Goal: Information Seeking & Learning: Learn about a topic

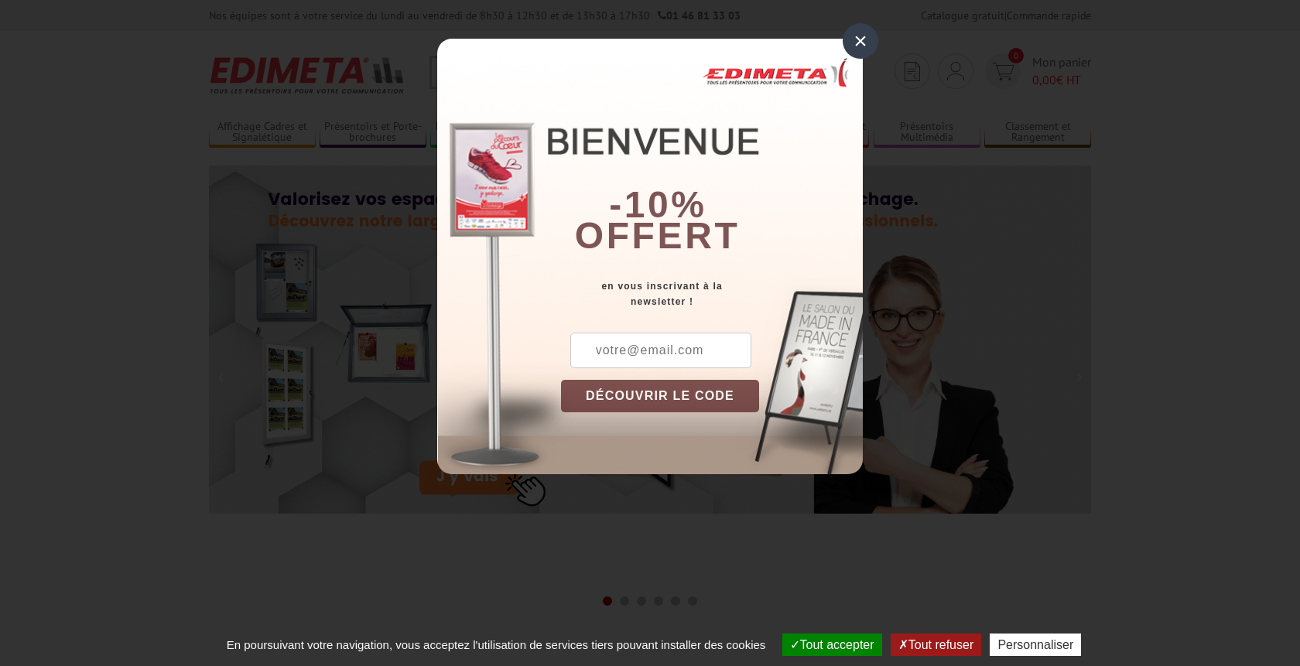
click at [856, 44] on div "×" at bounding box center [861, 41] width 36 height 36
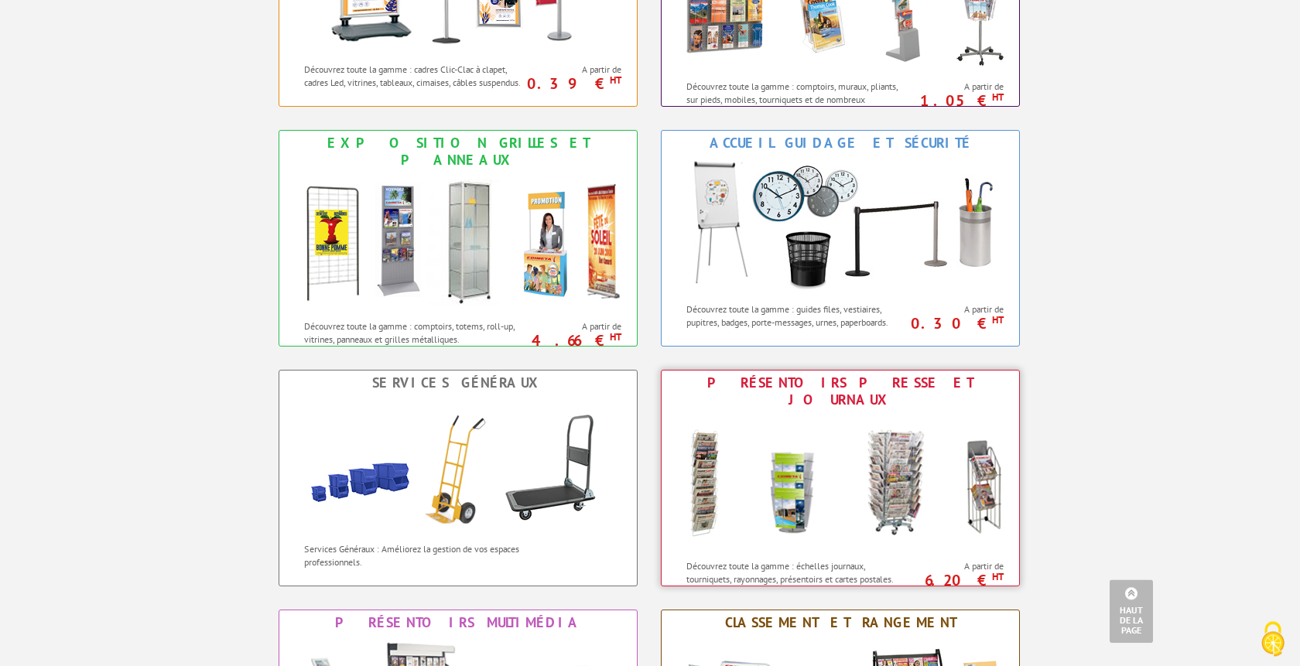
scroll to position [789, 0]
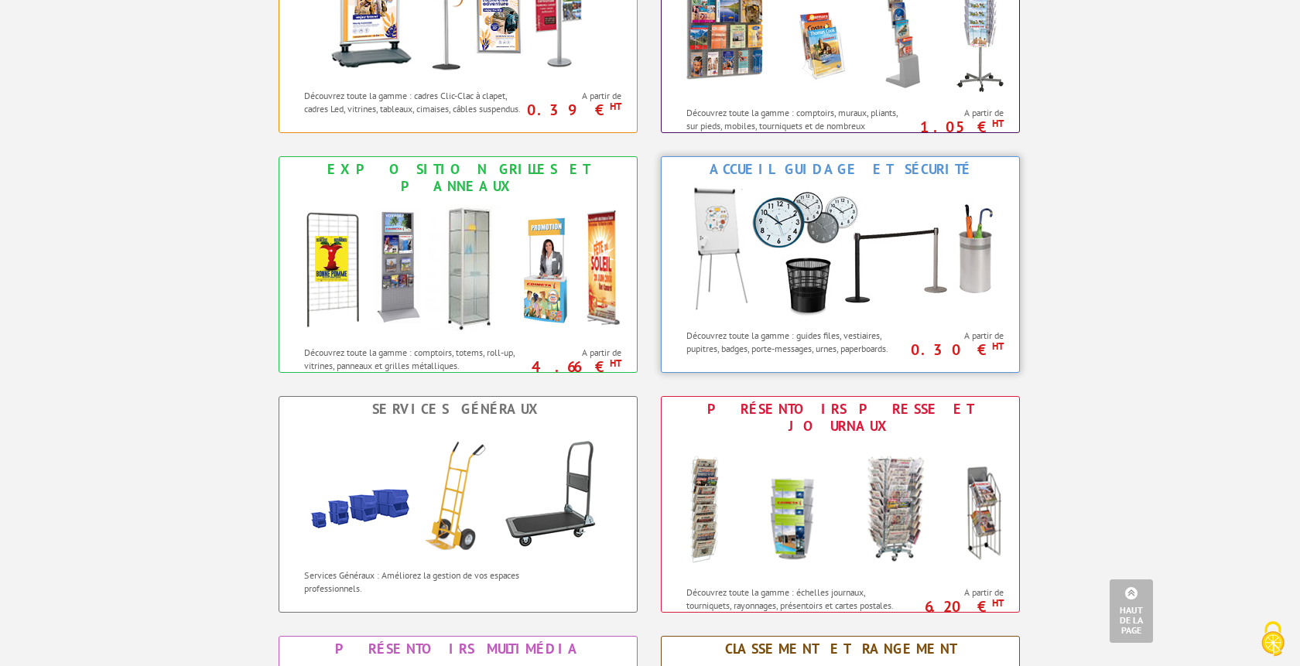
click at [904, 270] on img at bounding box center [840, 251] width 340 height 139
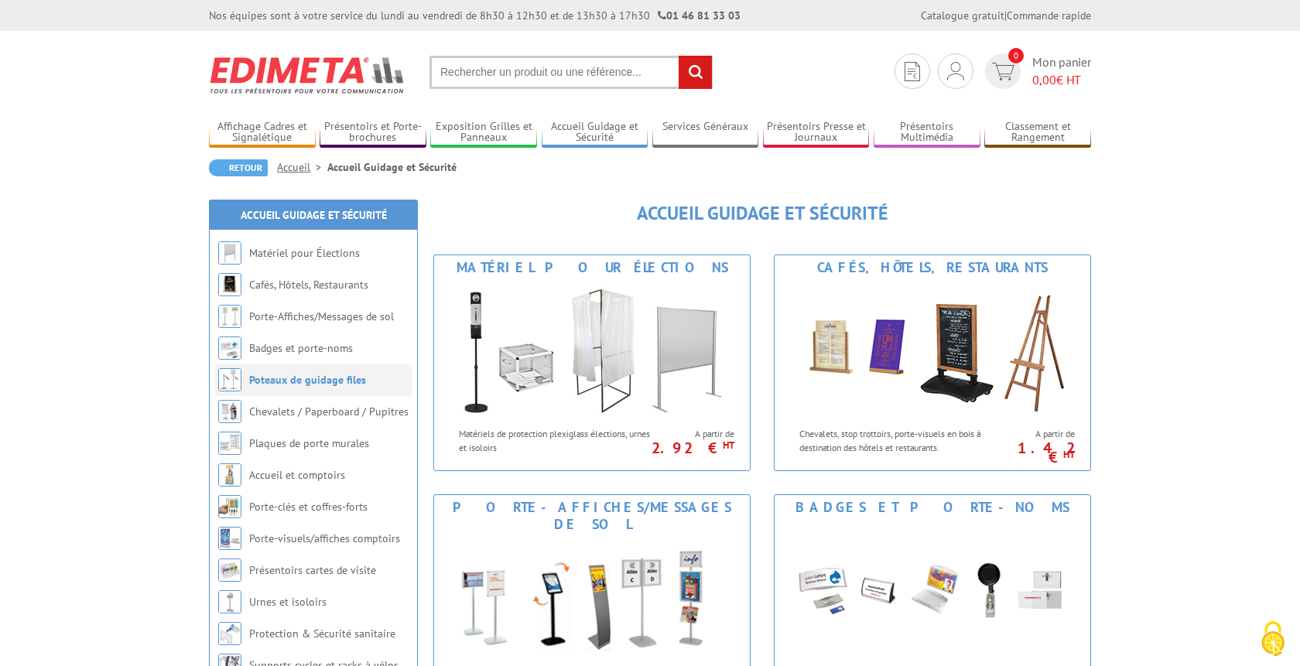
click at [233, 378] on img at bounding box center [229, 379] width 23 height 23
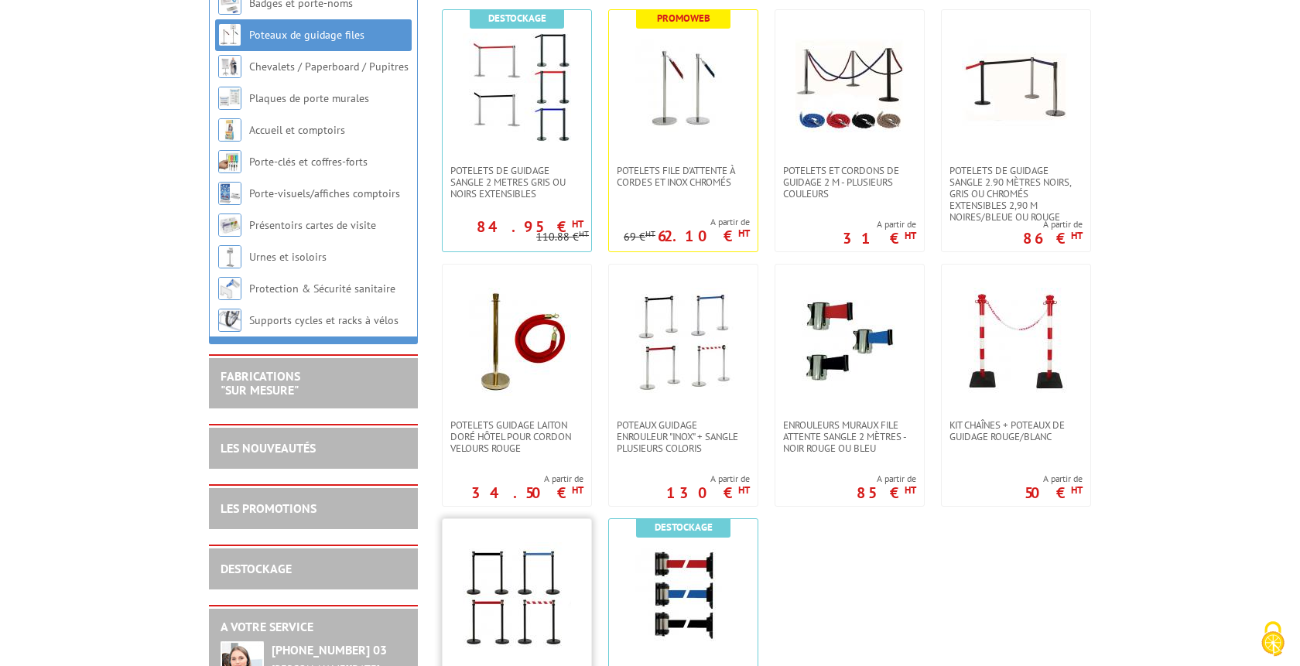
scroll to position [395, 0]
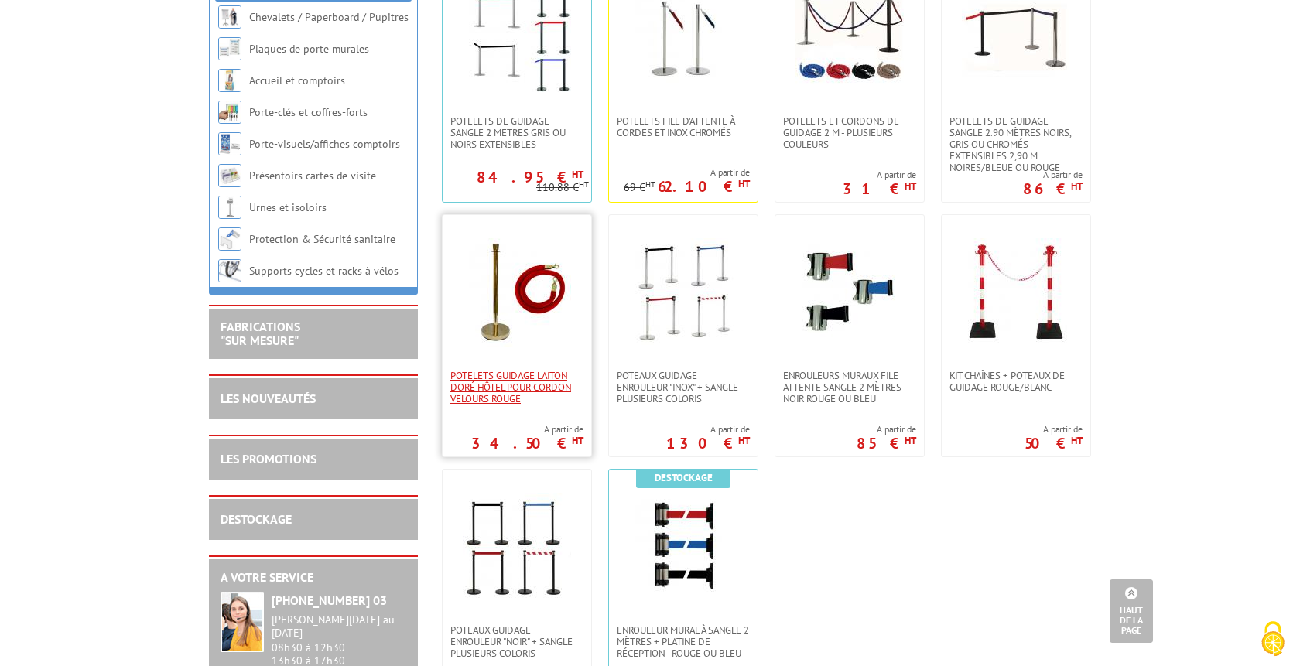
click at [512, 384] on span "Potelets guidage laiton doré hôtel pour cordon velours rouge" at bounding box center [516, 387] width 133 height 35
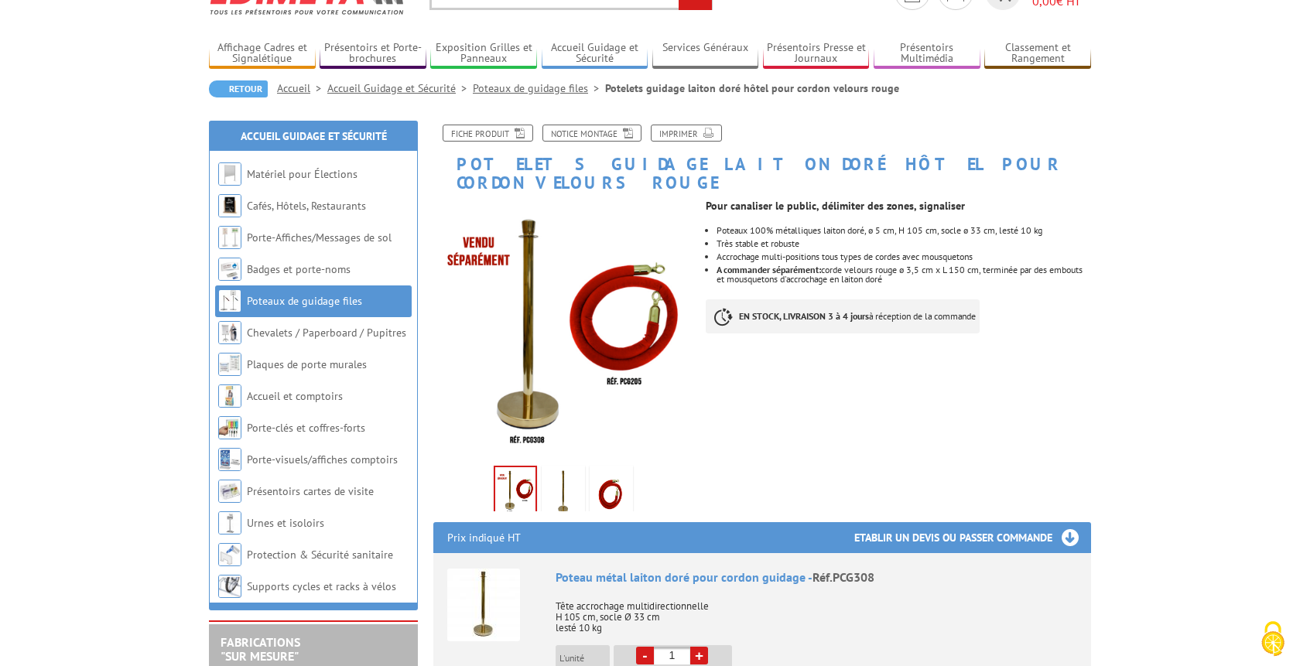
scroll to position [237, 0]
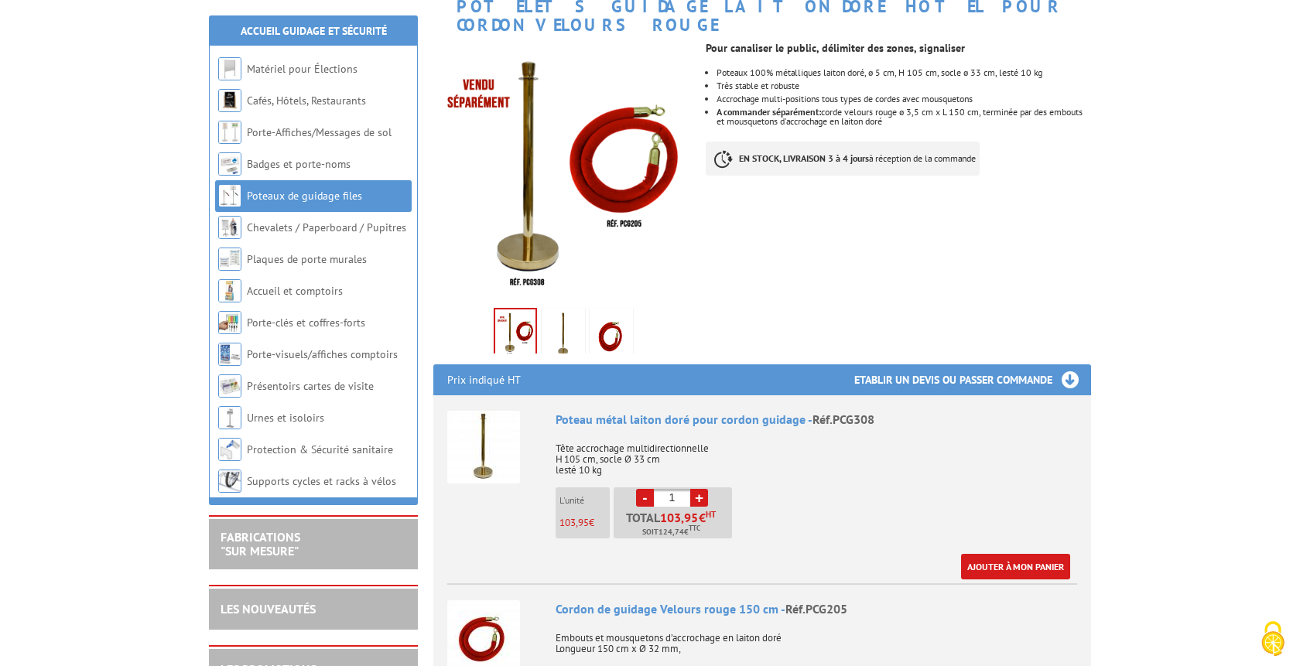
click at [477, 435] on img at bounding box center [483, 447] width 73 height 73
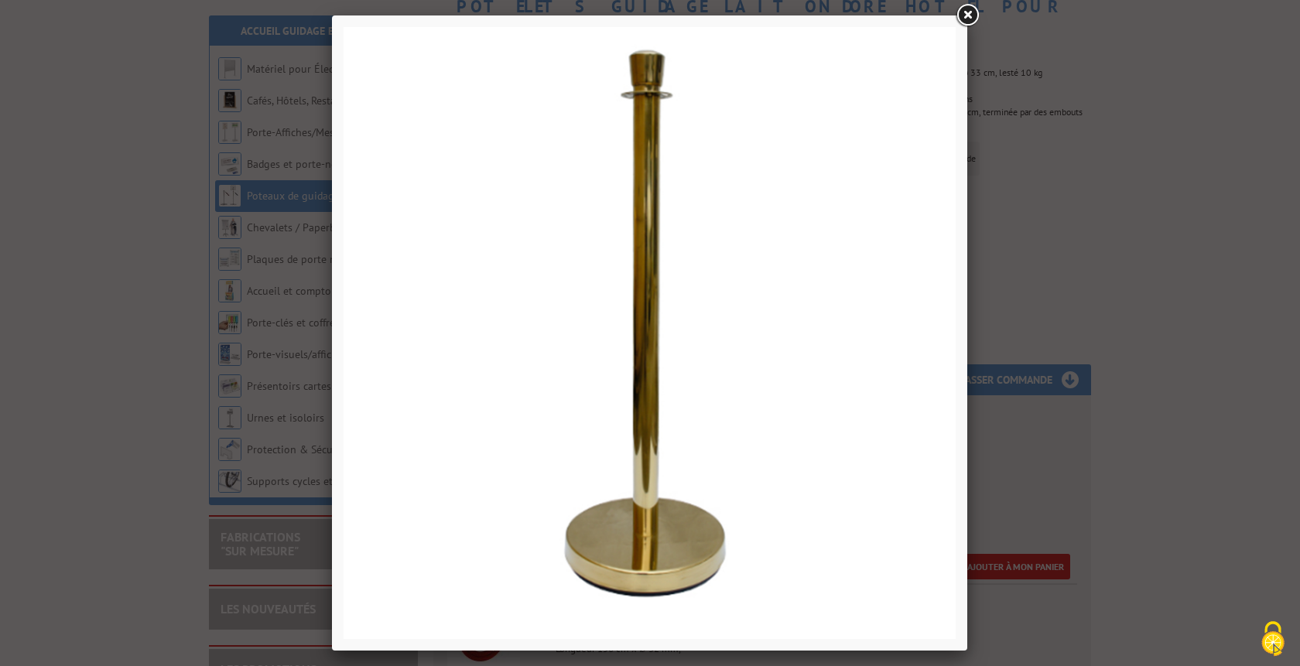
click at [965, 15] on link at bounding box center [967, 16] width 28 height 28
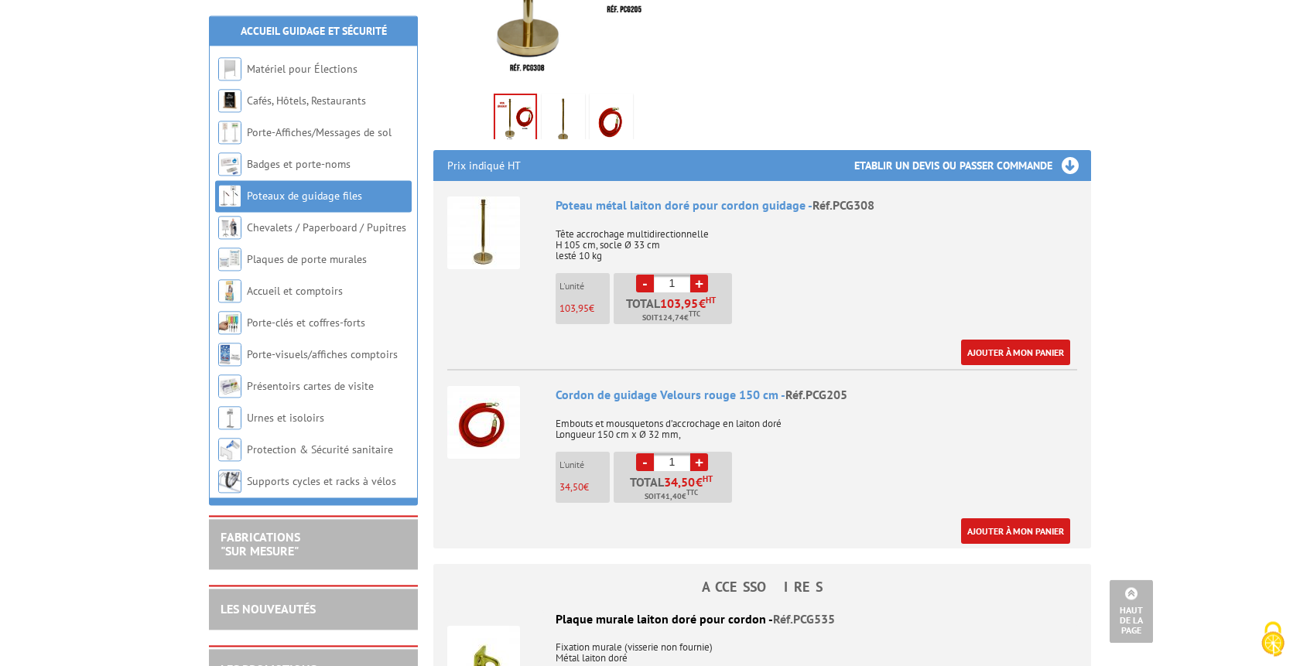
scroll to position [395, 0]
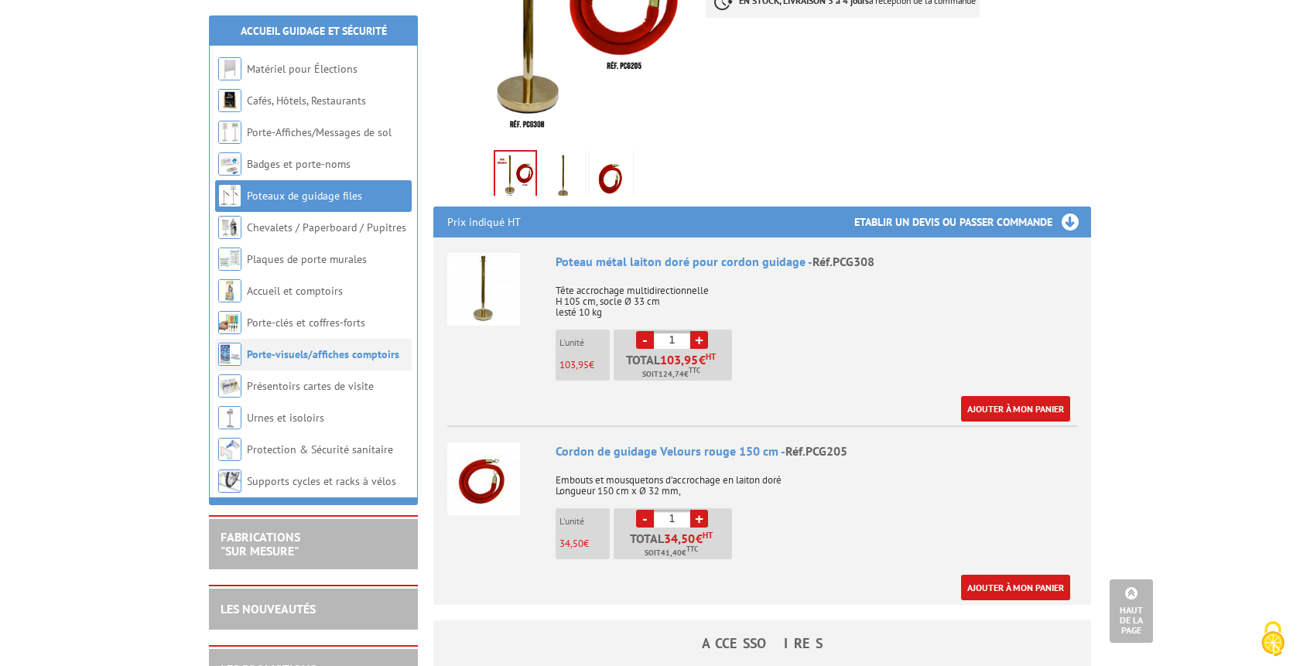
click at [265, 359] on link "Porte-visuels/affiches comptoirs" at bounding box center [323, 354] width 152 height 14
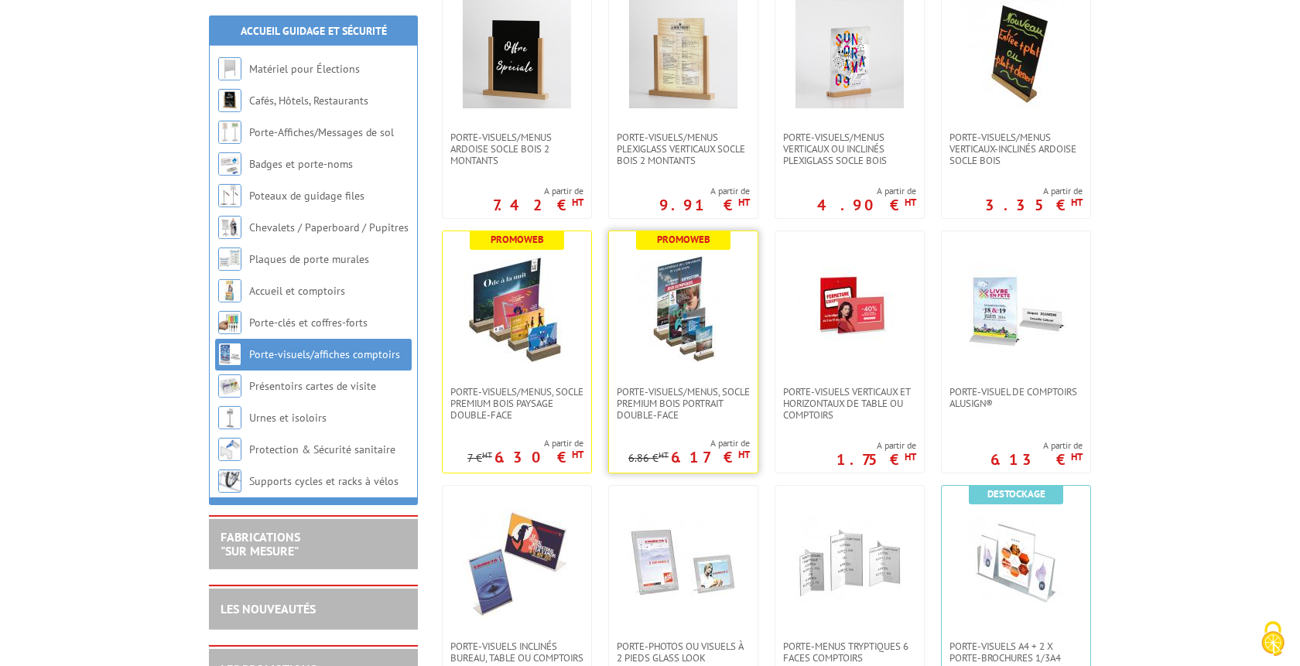
scroll to position [395, 0]
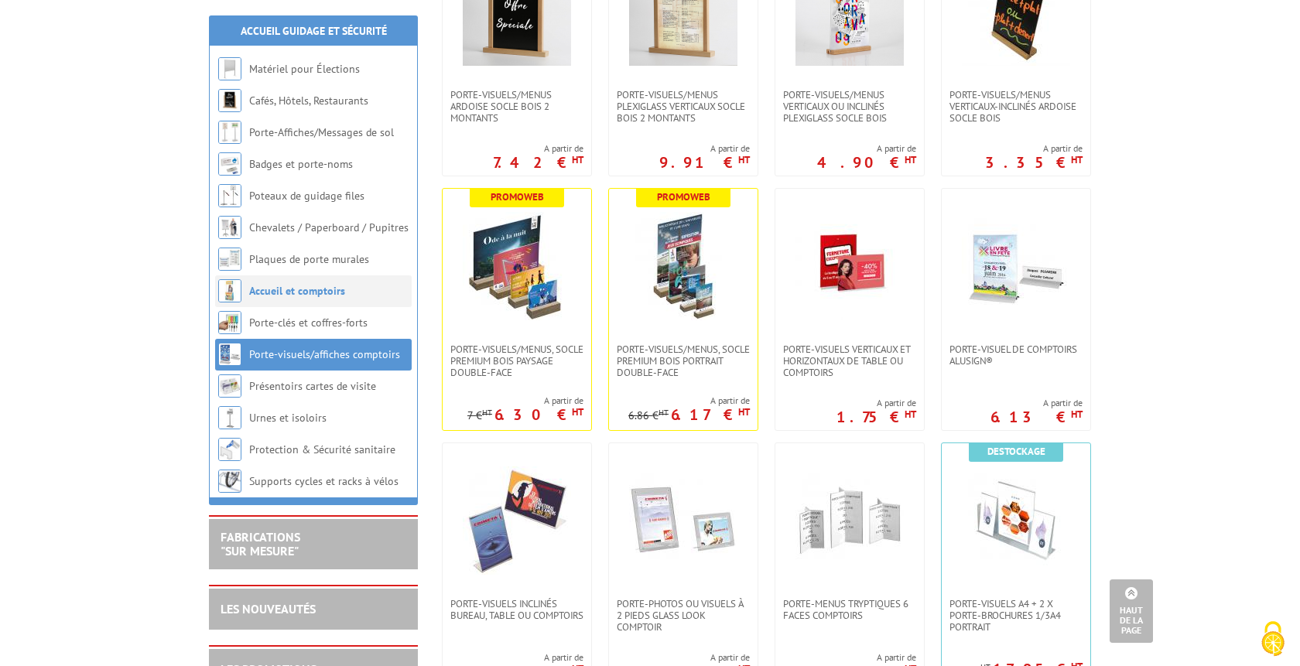
click at [272, 288] on link "Accueil et comptoirs" at bounding box center [297, 291] width 96 height 14
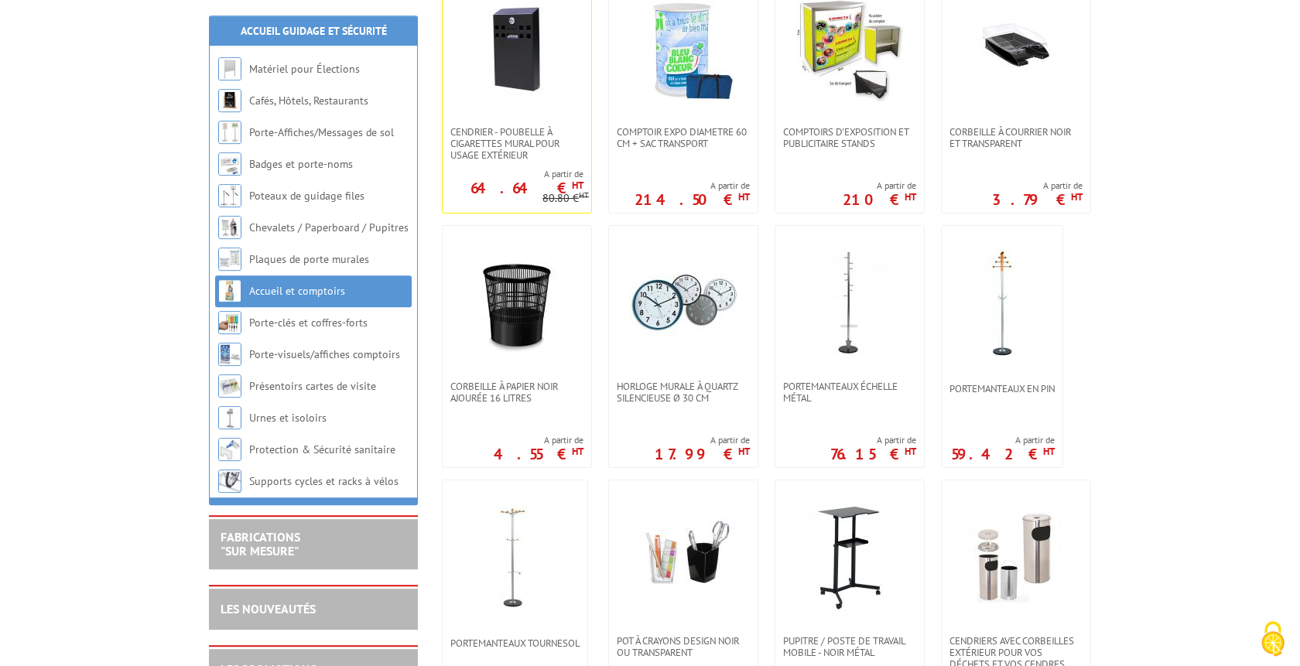
scroll to position [552, 0]
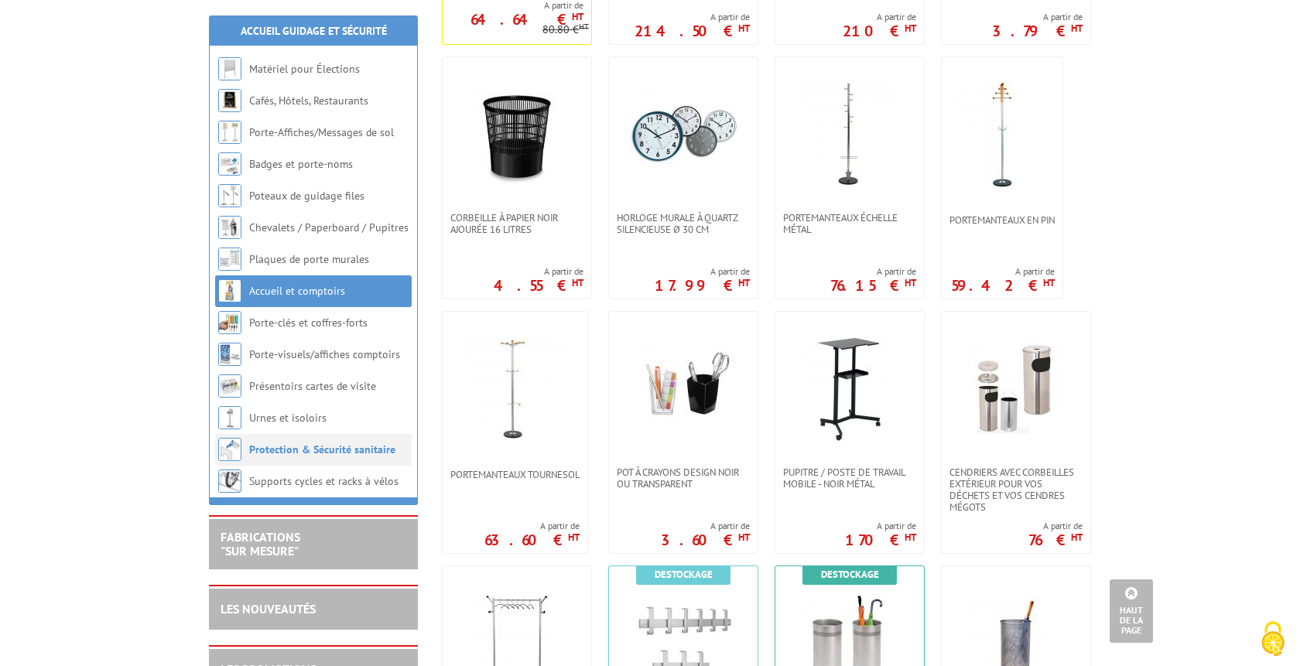
click at [277, 454] on link "Protection & Sécurité sanitaire" at bounding box center [322, 450] width 146 height 14
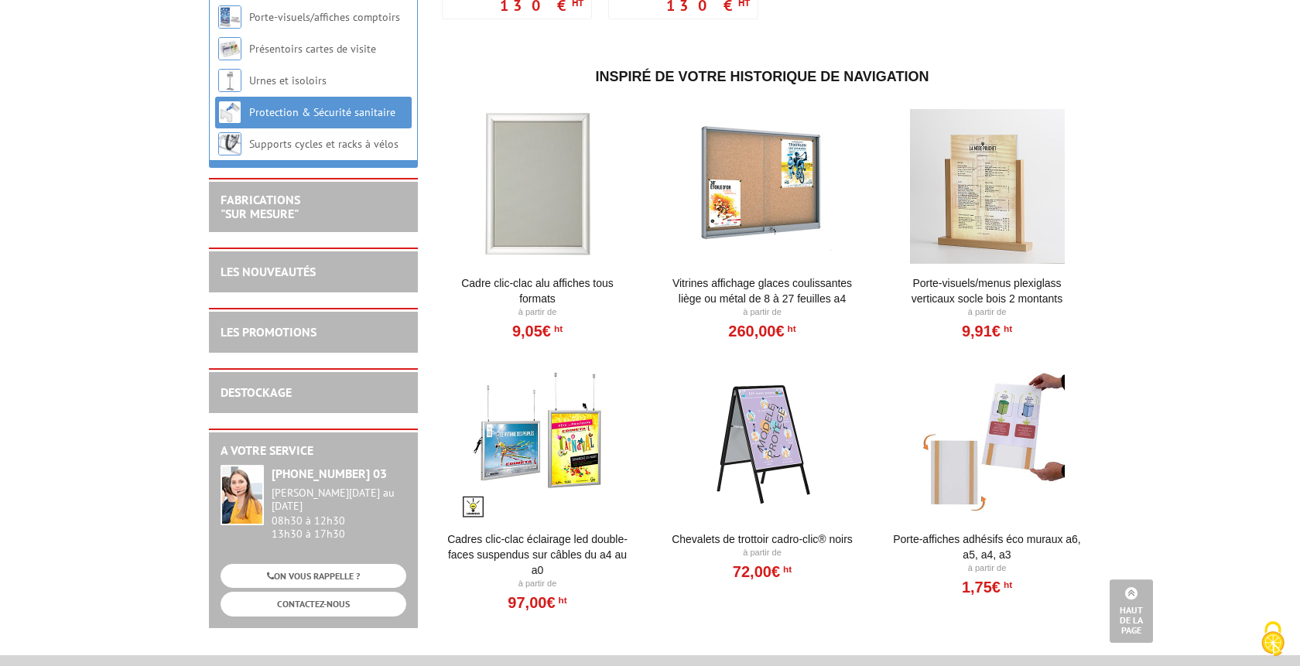
scroll to position [2567, 0]
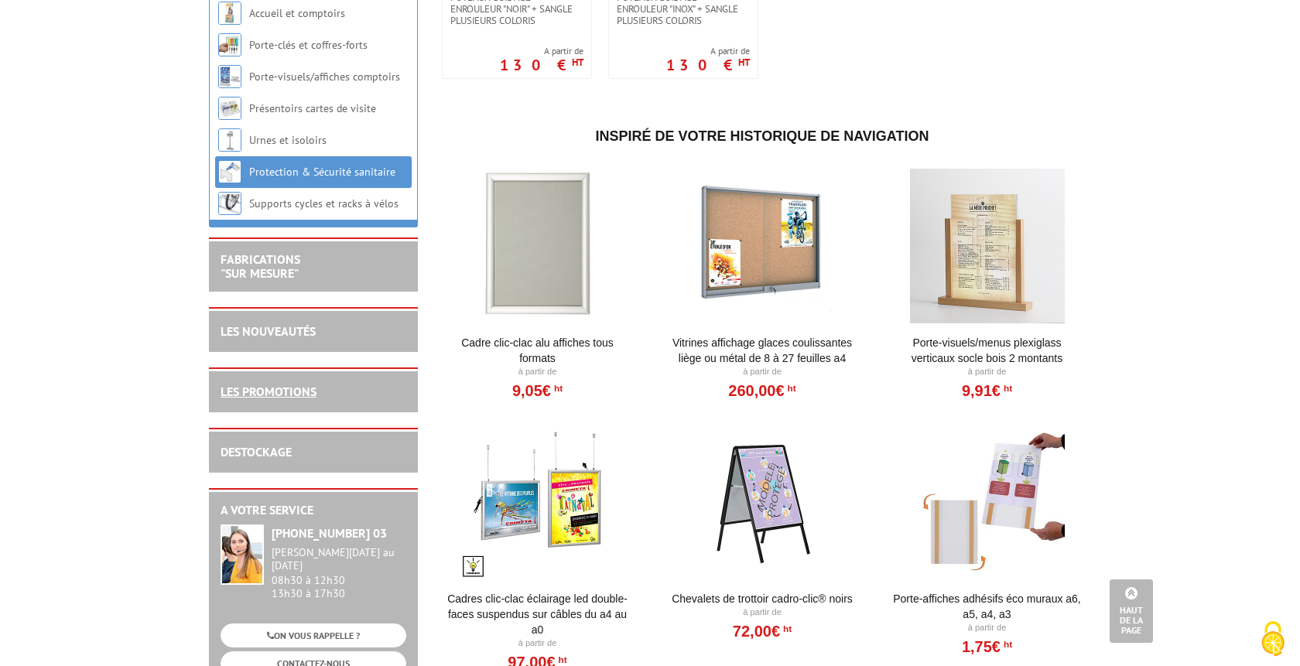
click at [276, 399] on link "LES PROMOTIONS" at bounding box center [268, 391] width 96 height 15
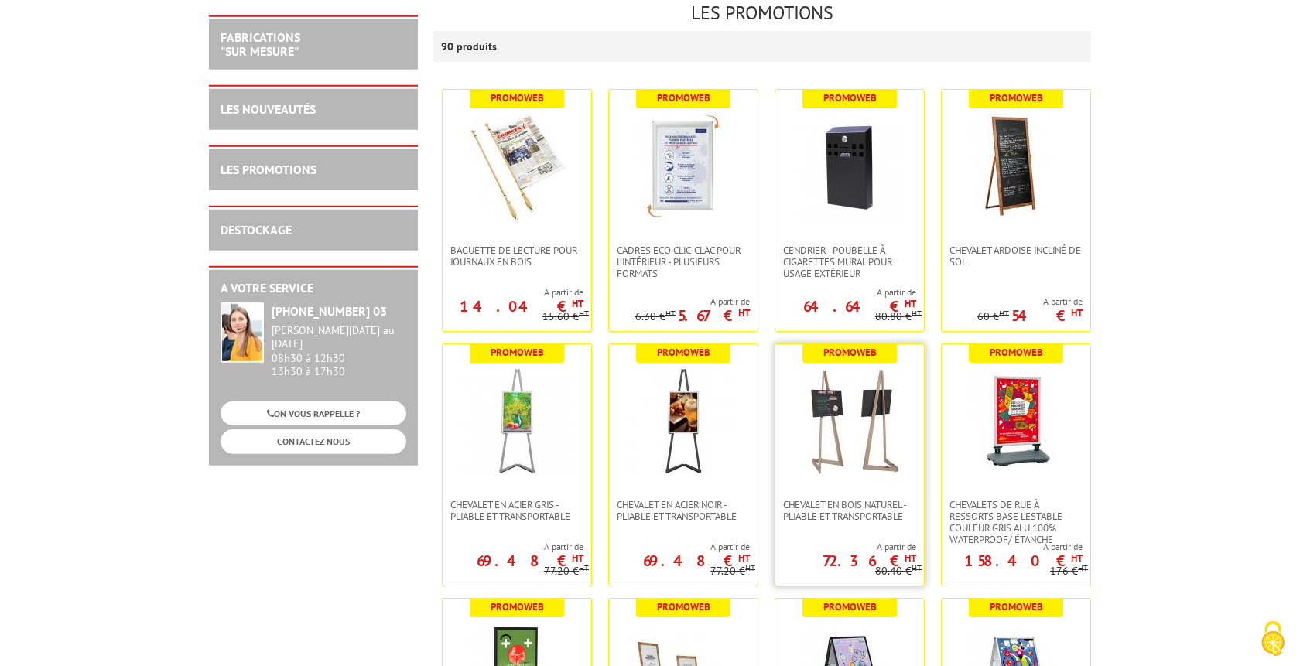
scroll to position [237, 0]
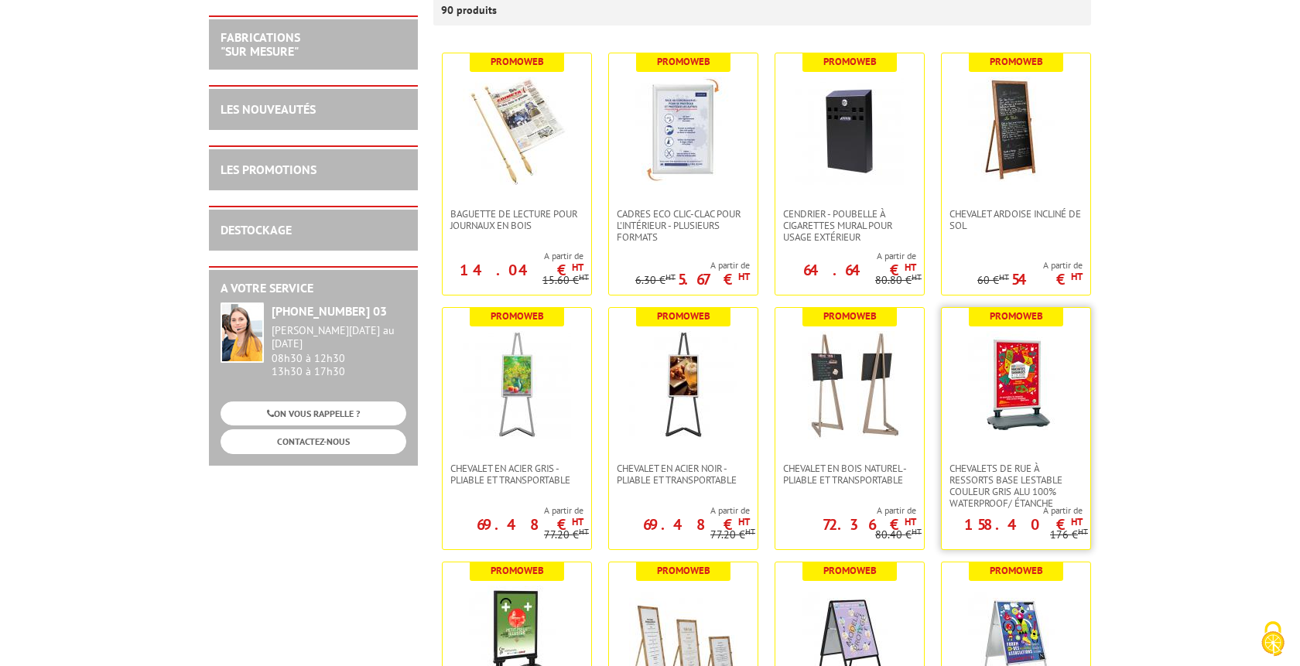
click at [1020, 415] on img at bounding box center [1016, 385] width 108 height 108
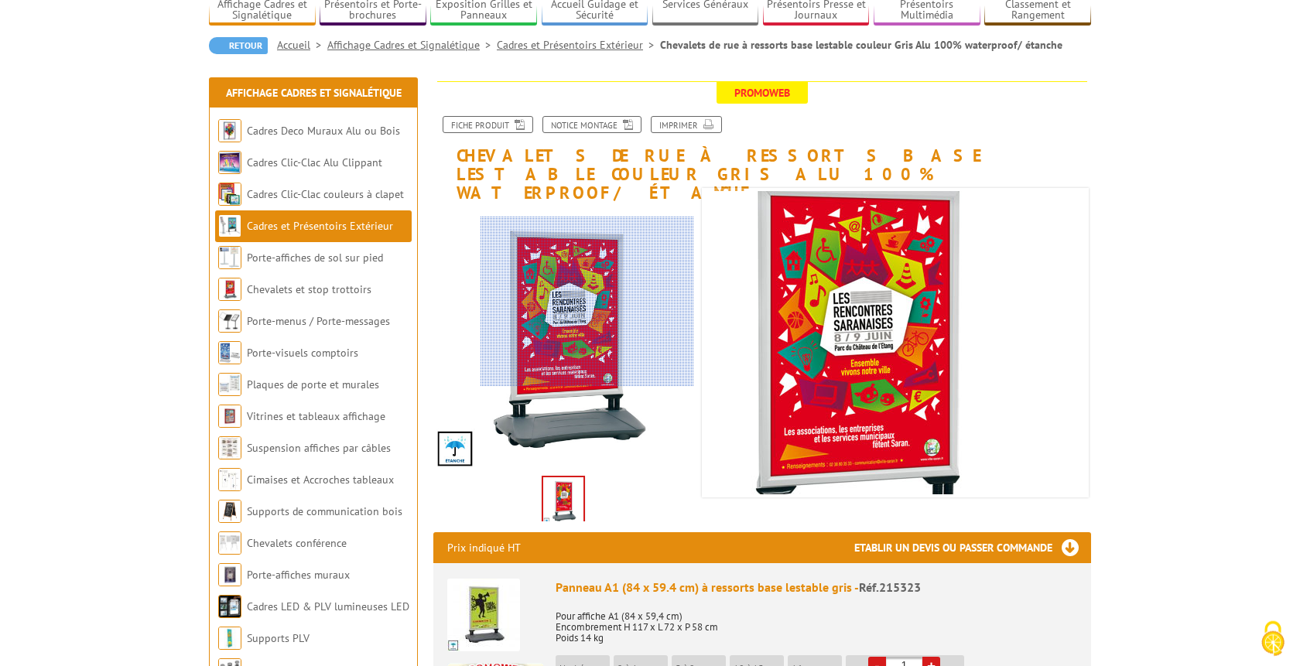
scroll to position [79, 0]
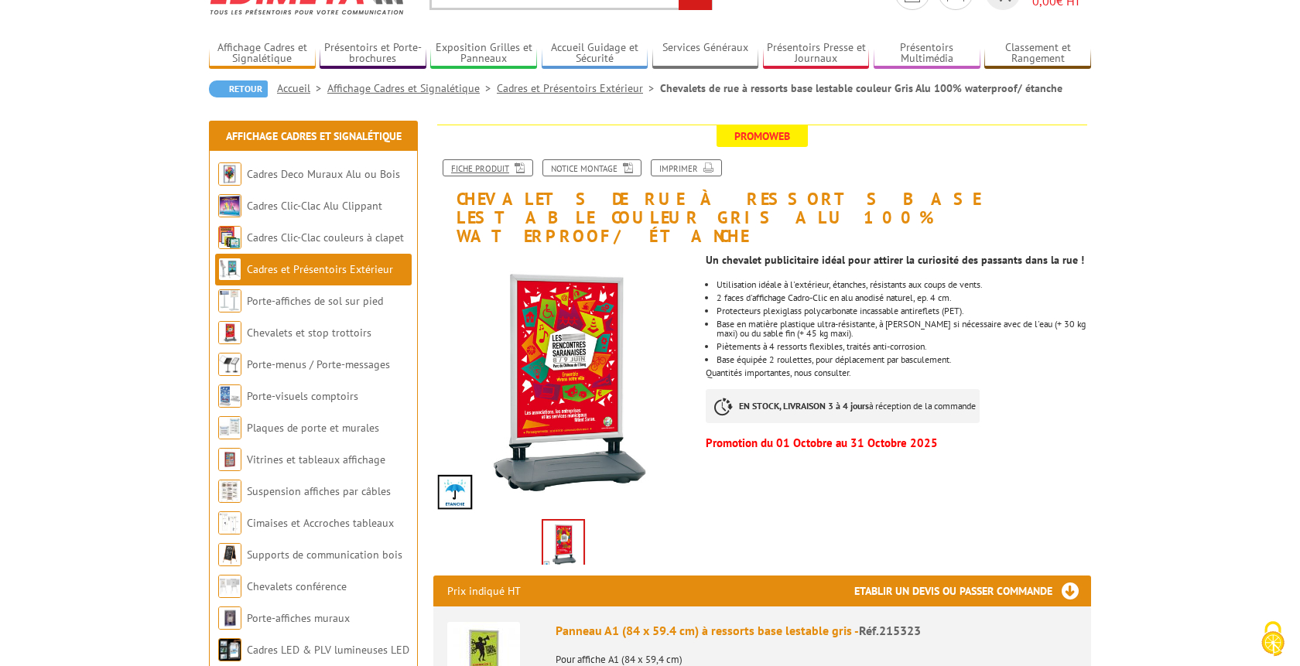
click at [494, 169] on link "Fiche produit" at bounding box center [488, 167] width 91 height 17
